Goal: Information Seeking & Learning: Learn about a topic

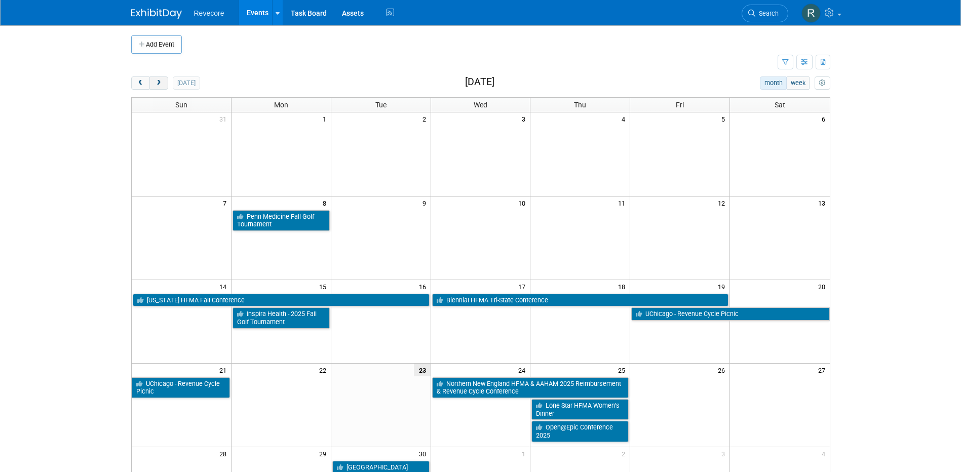
click at [162, 84] on span "next" at bounding box center [159, 83] width 8 height 7
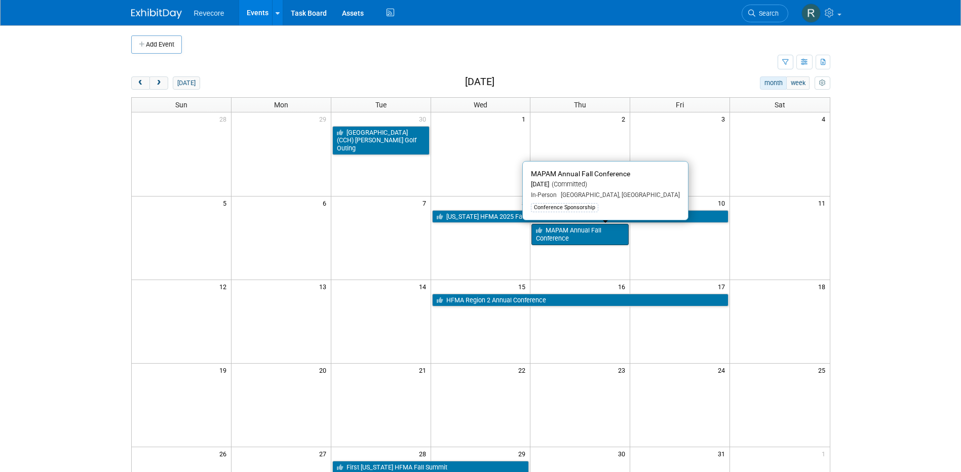
click at [603, 228] on link "MAPAM Annual Fall Conference" at bounding box center [580, 234] width 97 height 21
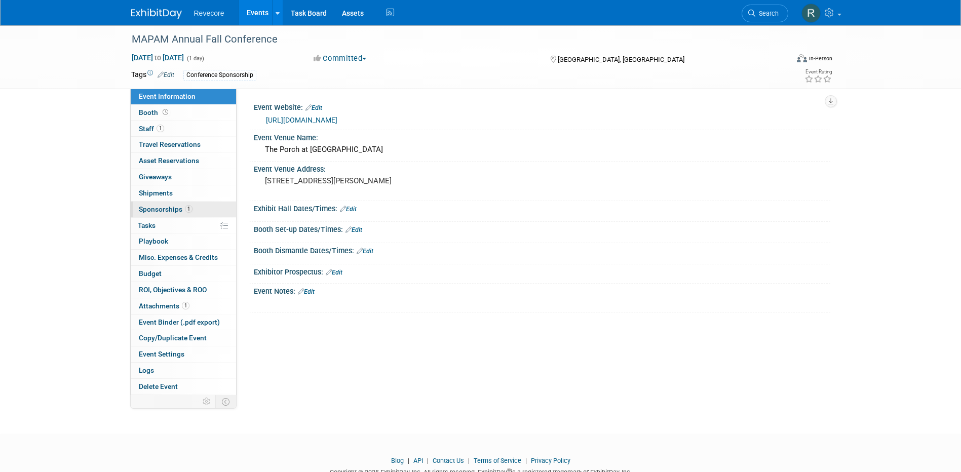
click at [190, 210] on span "1" at bounding box center [189, 209] width 8 height 8
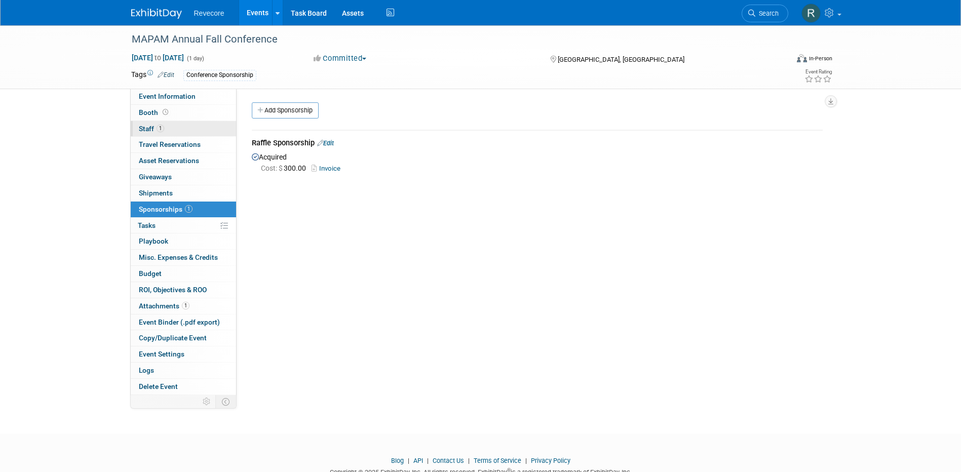
click at [190, 123] on link "1 Staff 1" at bounding box center [183, 129] width 105 height 16
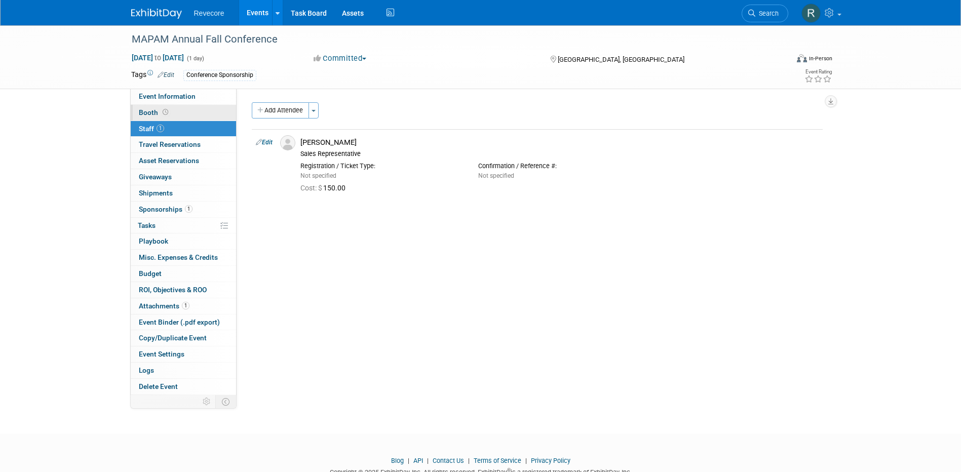
click at [196, 114] on link "Booth" at bounding box center [183, 113] width 105 height 16
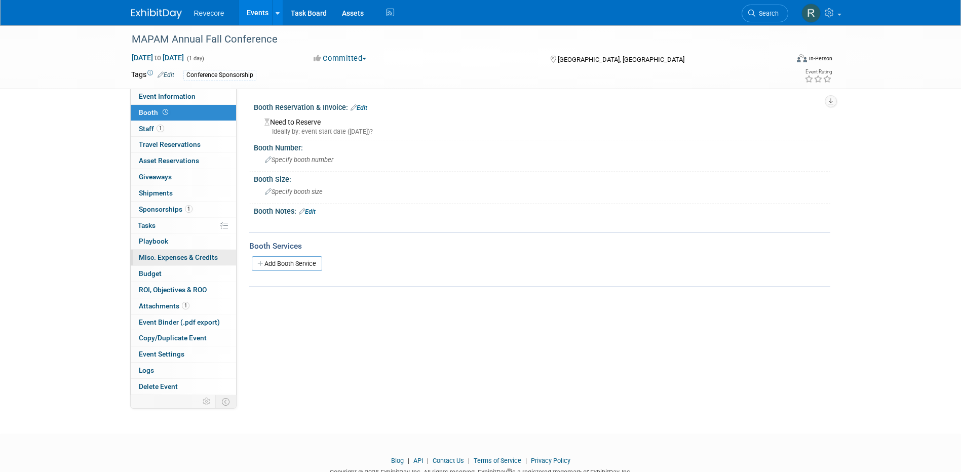
click at [171, 259] on span "Misc. Expenses & Credits 0" at bounding box center [178, 257] width 79 height 8
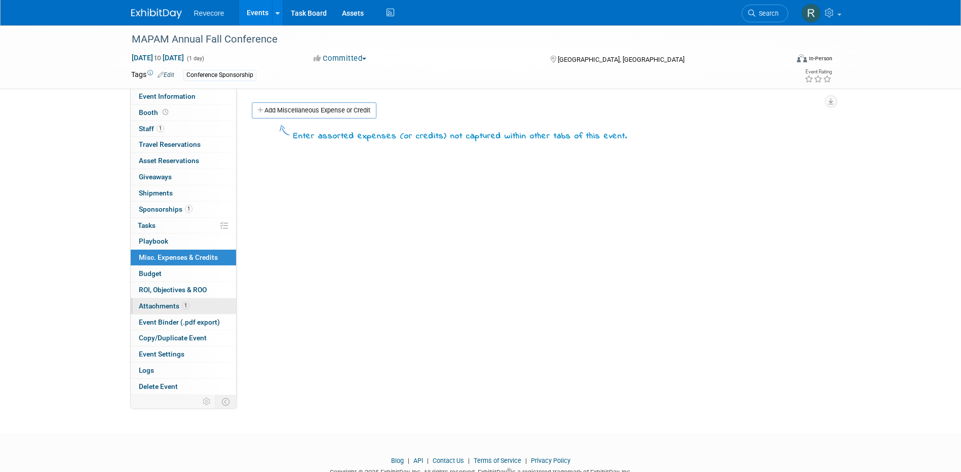
click at [176, 306] on span "Attachments 1" at bounding box center [164, 306] width 51 height 8
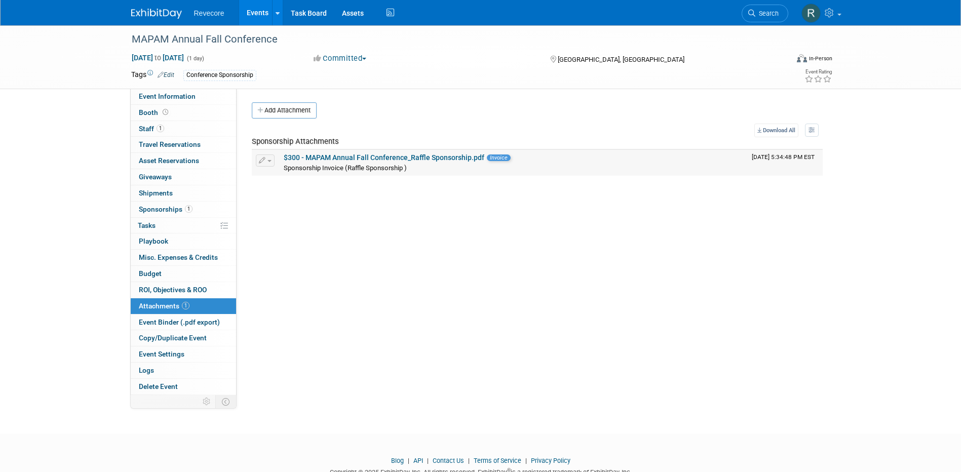
click at [365, 157] on link "$300 - MAPAM Annual Fall Conference_Raffle Sponsorship.pdf" at bounding box center [384, 158] width 201 height 8
